Goal: Task Accomplishment & Management: Manage account settings

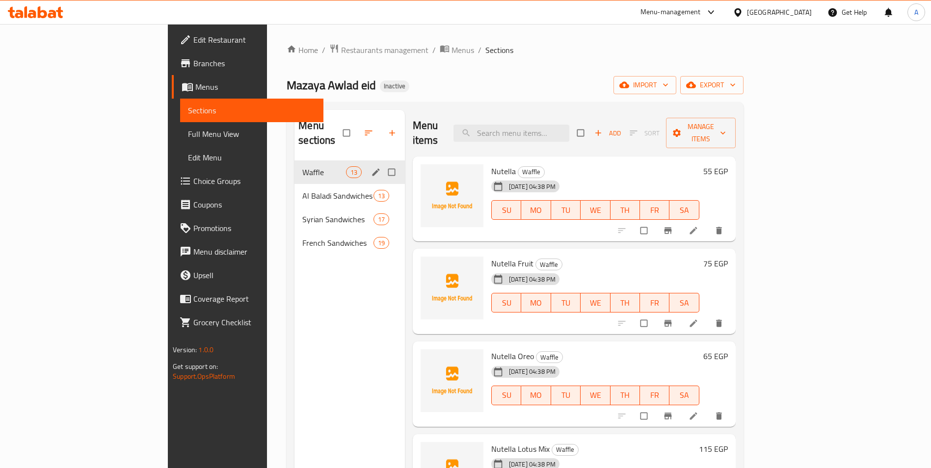
click at [382, 163] on input "Menu sections" at bounding box center [392, 172] width 21 height 19
checkbox input "true"
click at [382, 187] on input "Menu sections" at bounding box center [392, 196] width 21 height 19
checkbox input "true"
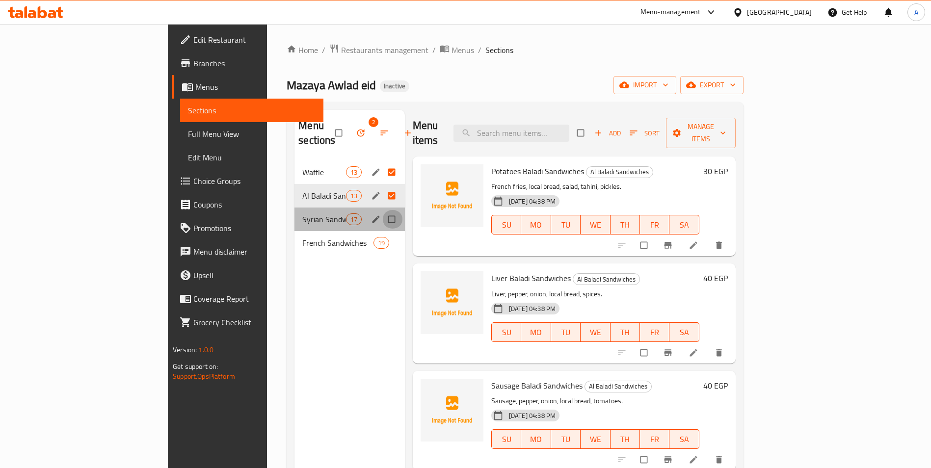
drag, startPoint x: 350, startPoint y: 205, endPoint x: 345, endPoint y: 230, distance: 25.5
click at [382, 210] on input "Menu sections" at bounding box center [392, 219] width 21 height 19
checkbox input "true"
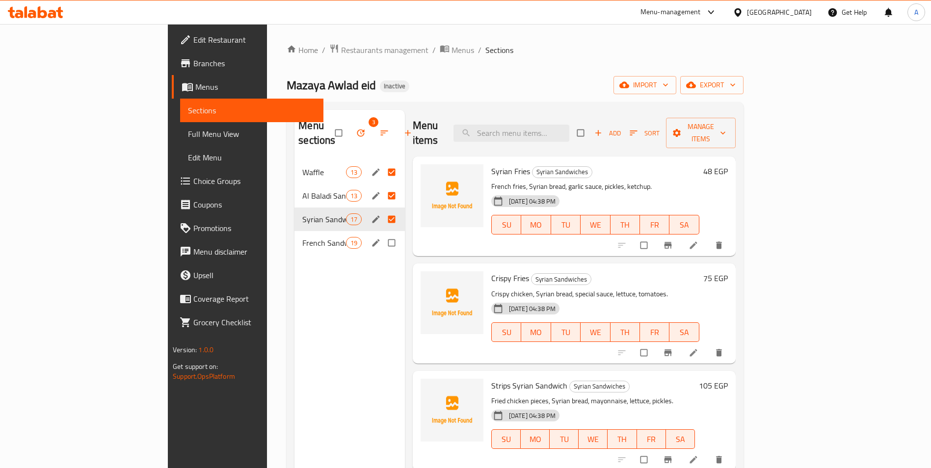
click at [382, 234] on input "Menu sections" at bounding box center [392, 243] width 21 height 19
checkbox input "true"
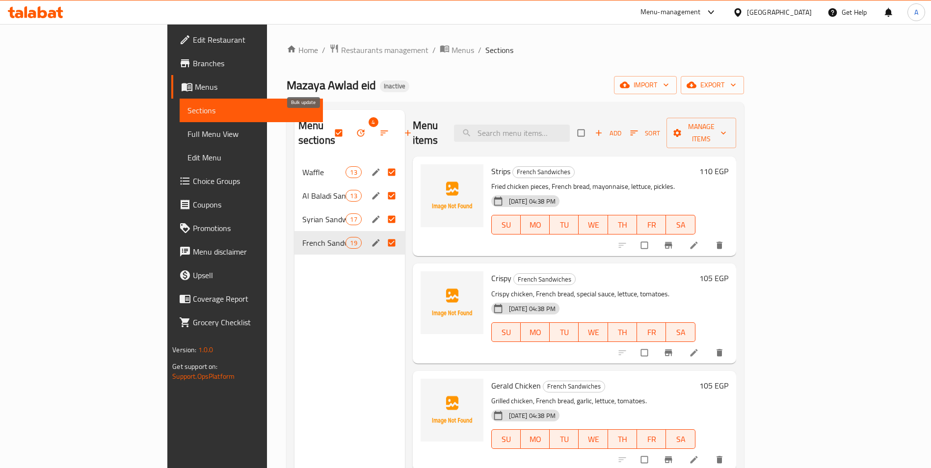
click at [356, 128] on icon "button" at bounding box center [361, 133] width 10 height 10
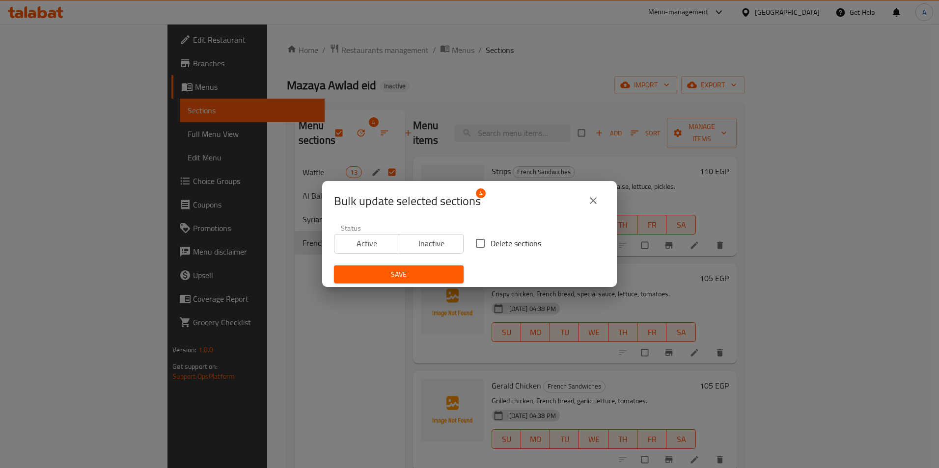
click at [484, 244] on input "Delete sections" at bounding box center [480, 243] width 21 height 21
checkbox input "true"
click at [441, 272] on span "Save" at bounding box center [399, 275] width 114 height 12
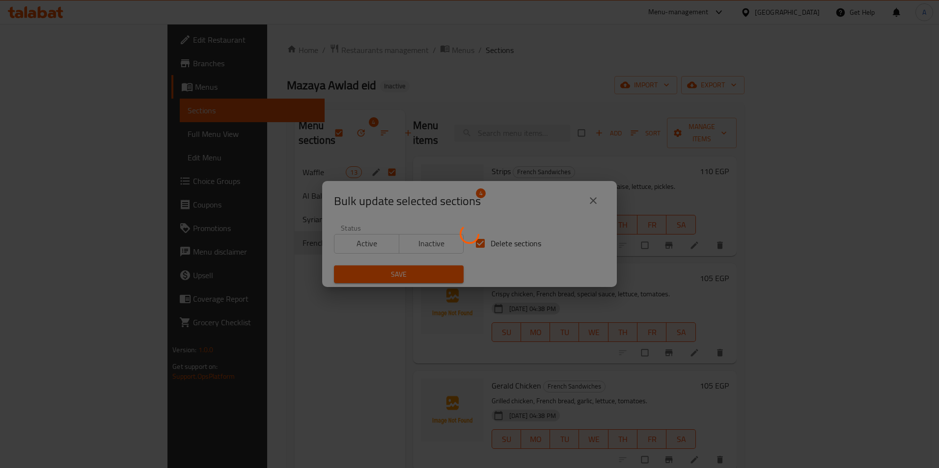
checkbox input "false"
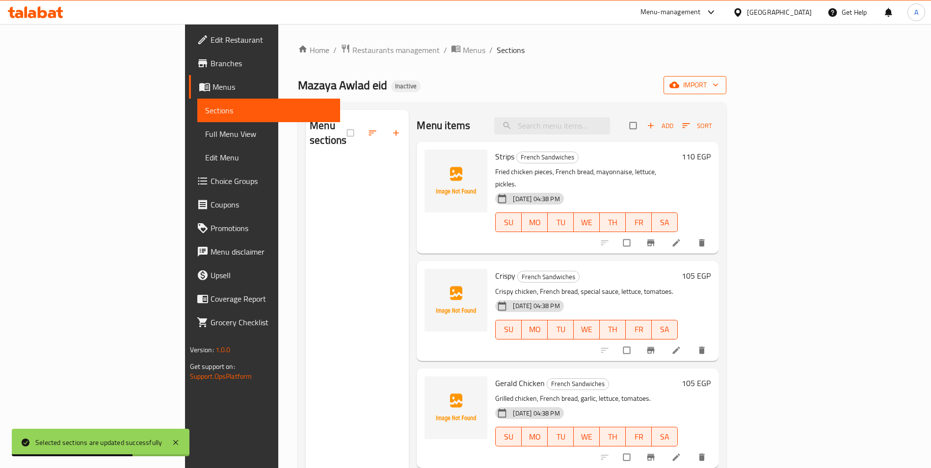
click at [679, 87] on icon "button" at bounding box center [675, 85] width 10 height 6
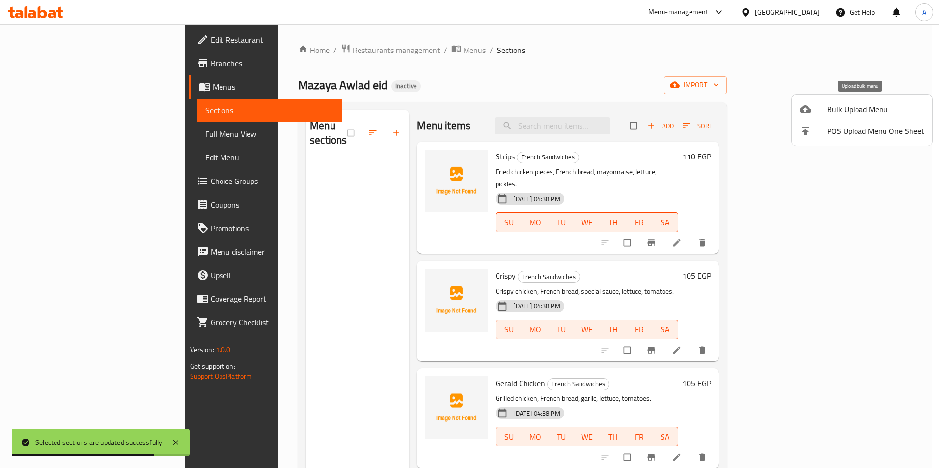
click at [850, 106] on span "Bulk Upload Menu" at bounding box center [875, 110] width 97 height 12
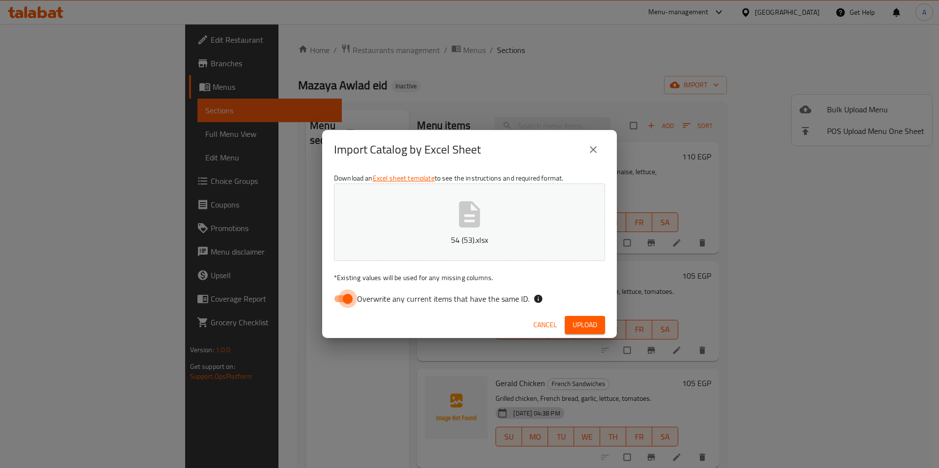
click at [348, 298] on input "Overwrite any current items that have the same ID." at bounding box center [348, 299] width 56 height 19
checkbox input "false"
click at [580, 323] on span "Upload" at bounding box center [584, 325] width 25 height 12
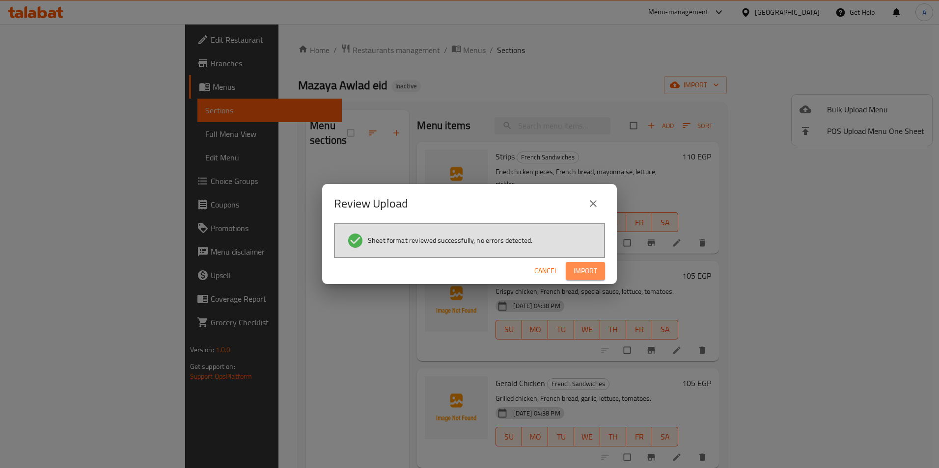
click at [582, 276] on span "Import" at bounding box center [585, 271] width 24 height 12
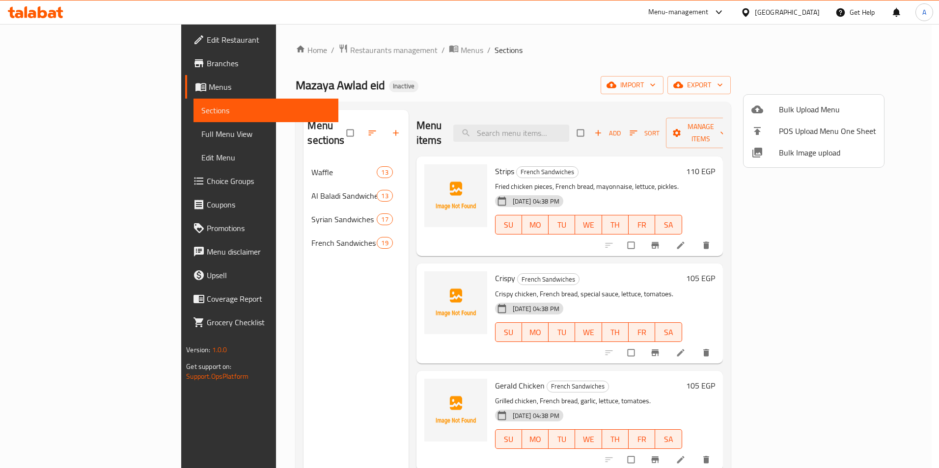
click at [84, 135] on div at bounding box center [469, 234] width 939 height 468
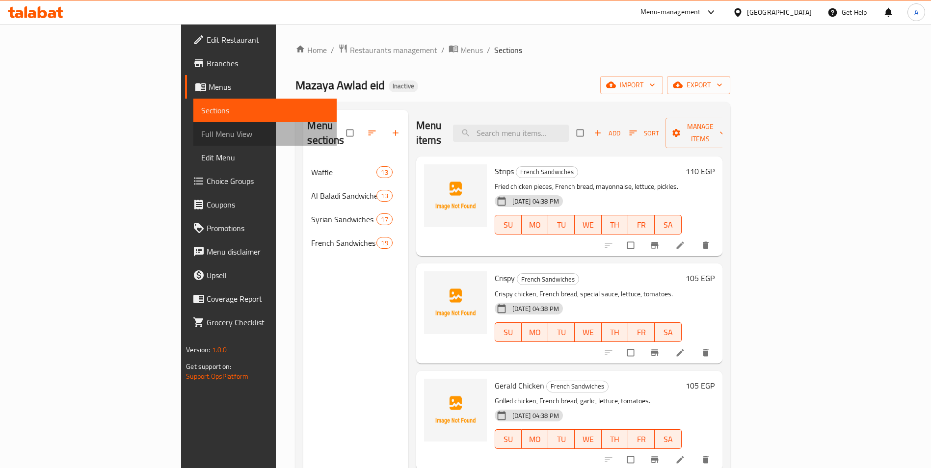
click at [201, 130] on span "Full Menu View" at bounding box center [265, 134] width 128 height 12
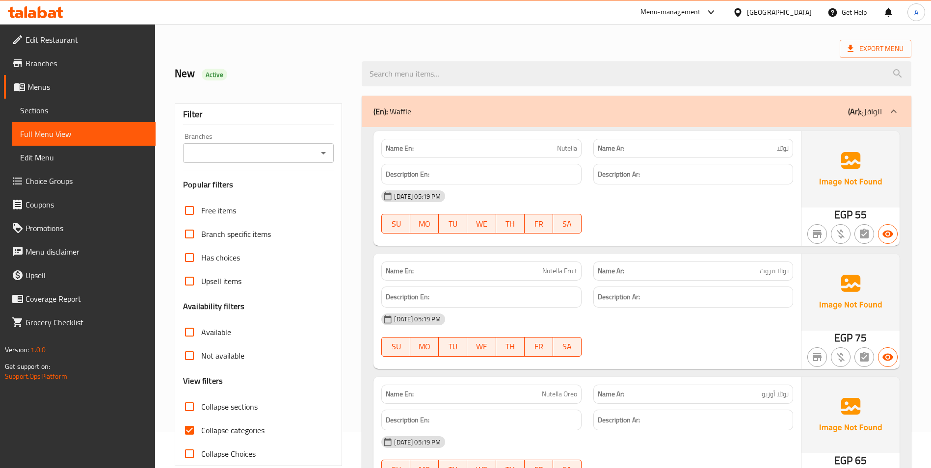
scroll to position [98, 0]
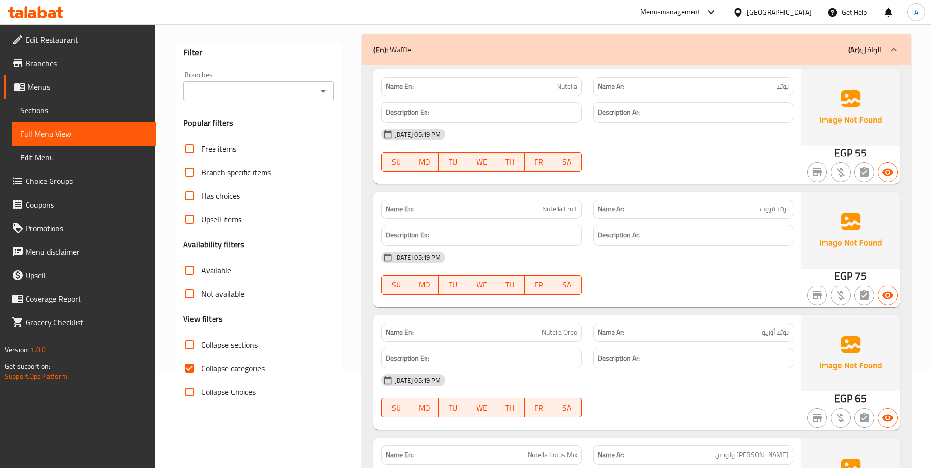
click at [184, 370] on input "Collapse categories" at bounding box center [190, 369] width 24 height 24
checkbox input "false"
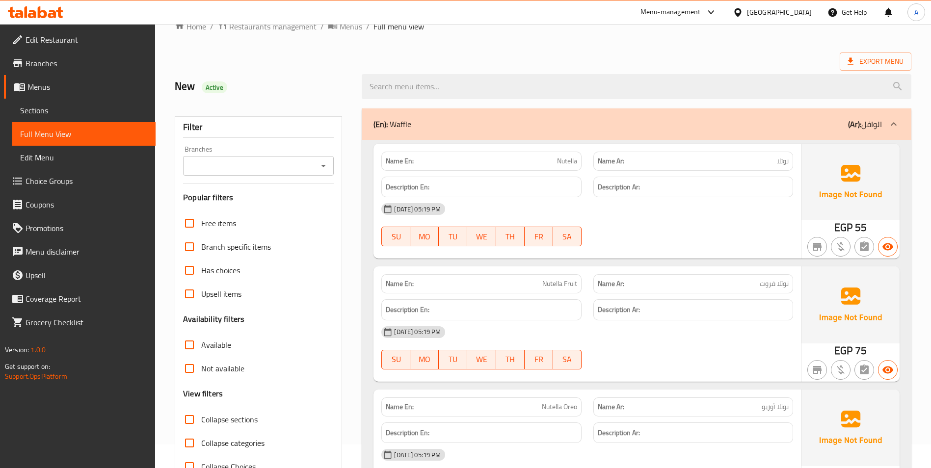
scroll to position [0, 0]
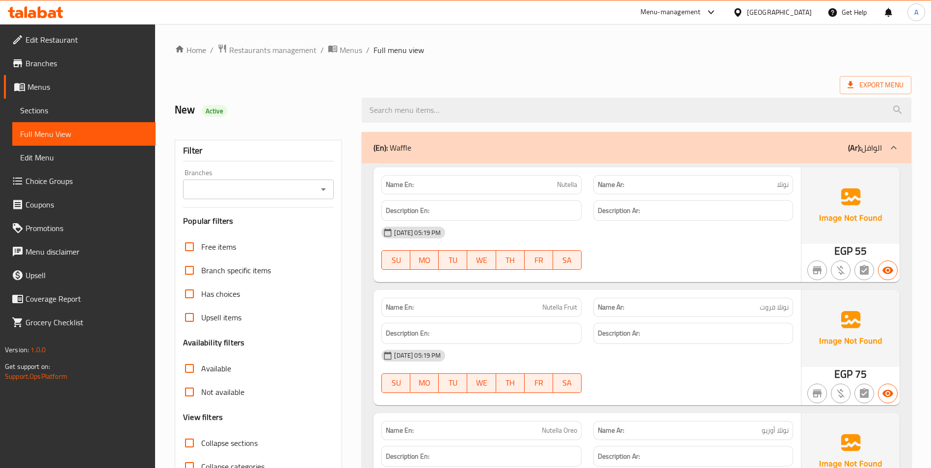
click at [459, 0] on html "​ Menu-management [GEOGRAPHIC_DATA] Get Help A Edit Restaurant Branches Menus S…" at bounding box center [465, 234] width 931 height 468
